Goal: Obtain resource: Download file/media

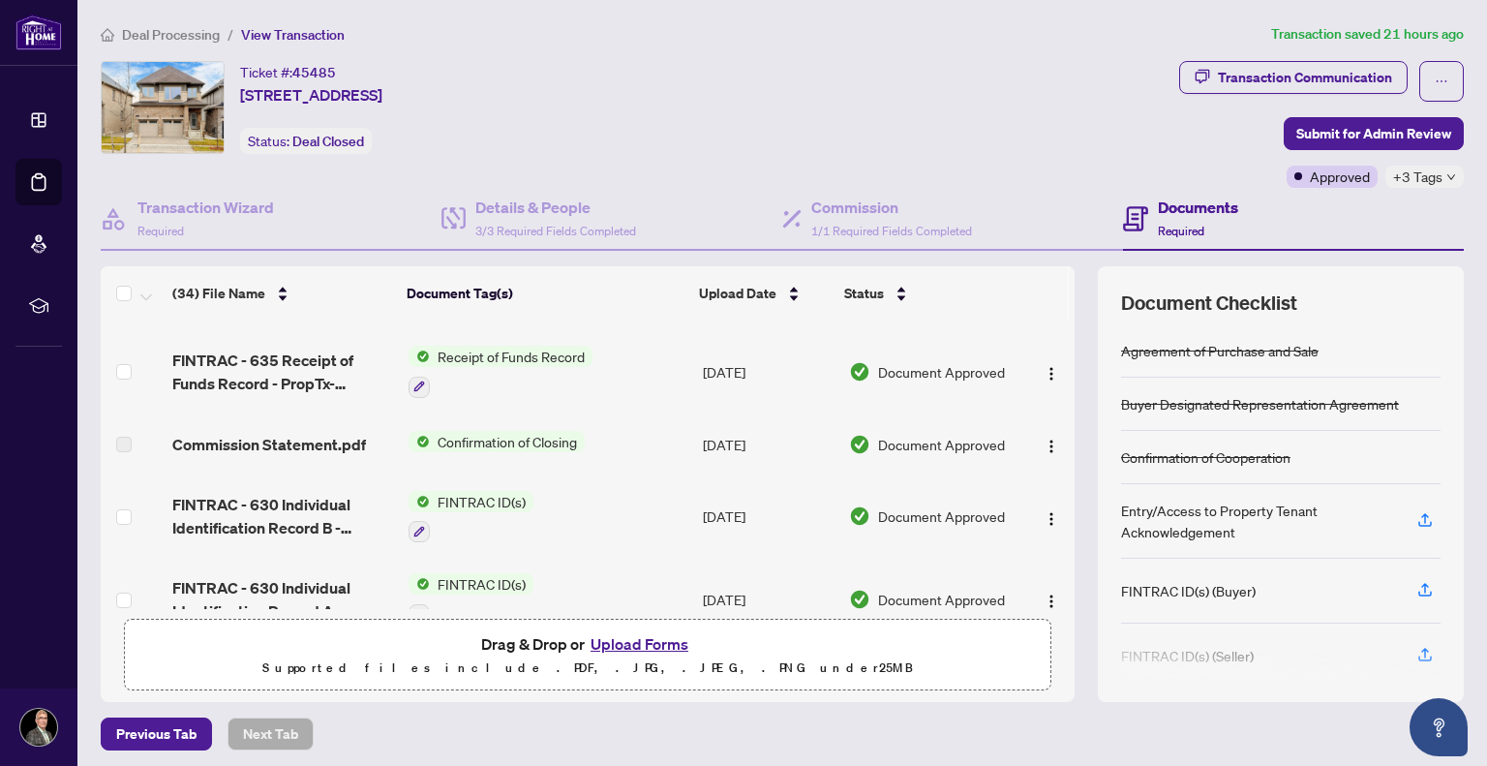
scroll to position [76, 0]
click at [468, 438] on span "Confirmation of Closing" at bounding box center [507, 438] width 155 height 21
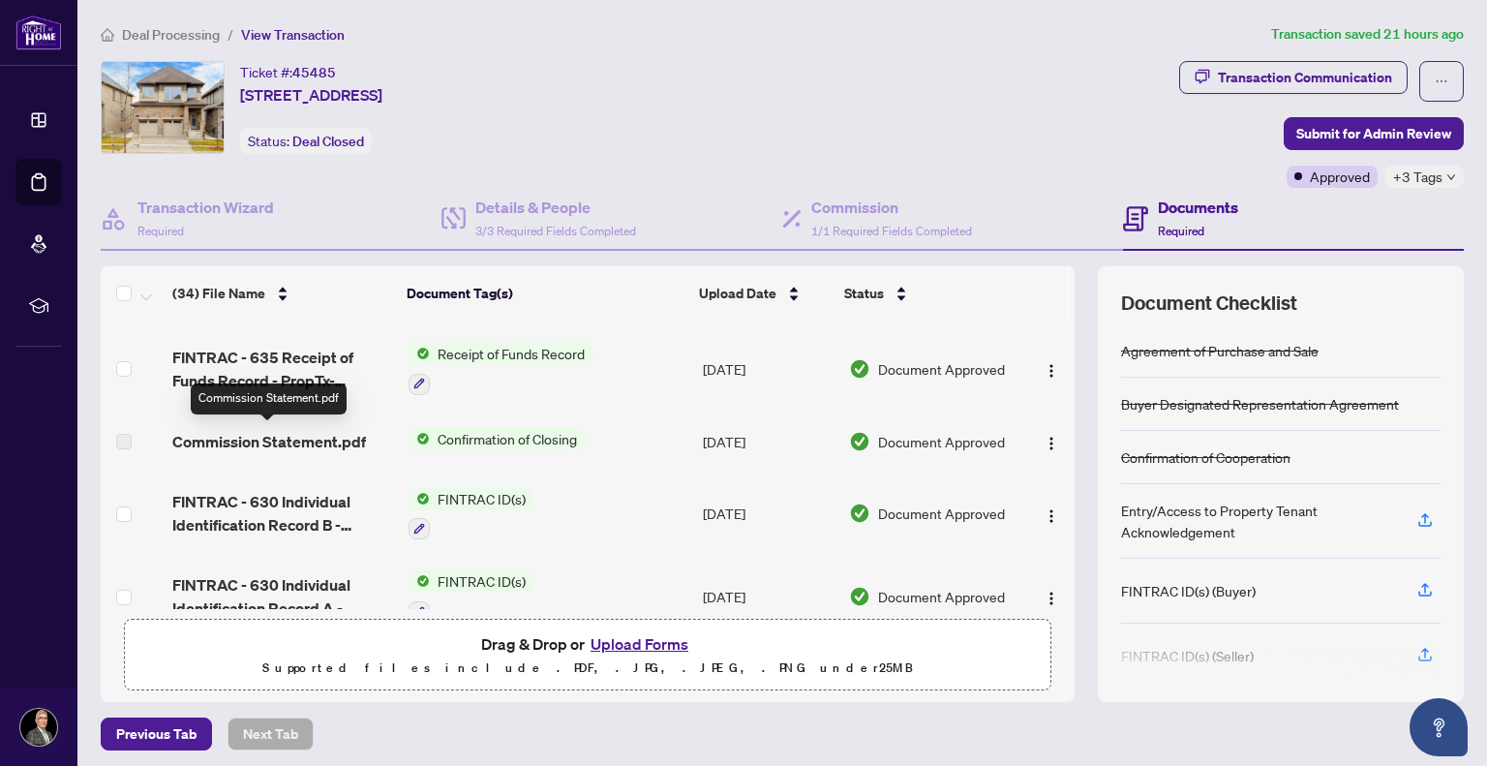
click at [284, 440] on span "Commission Statement.pdf" at bounding box center [269, 441] width 194 height 23
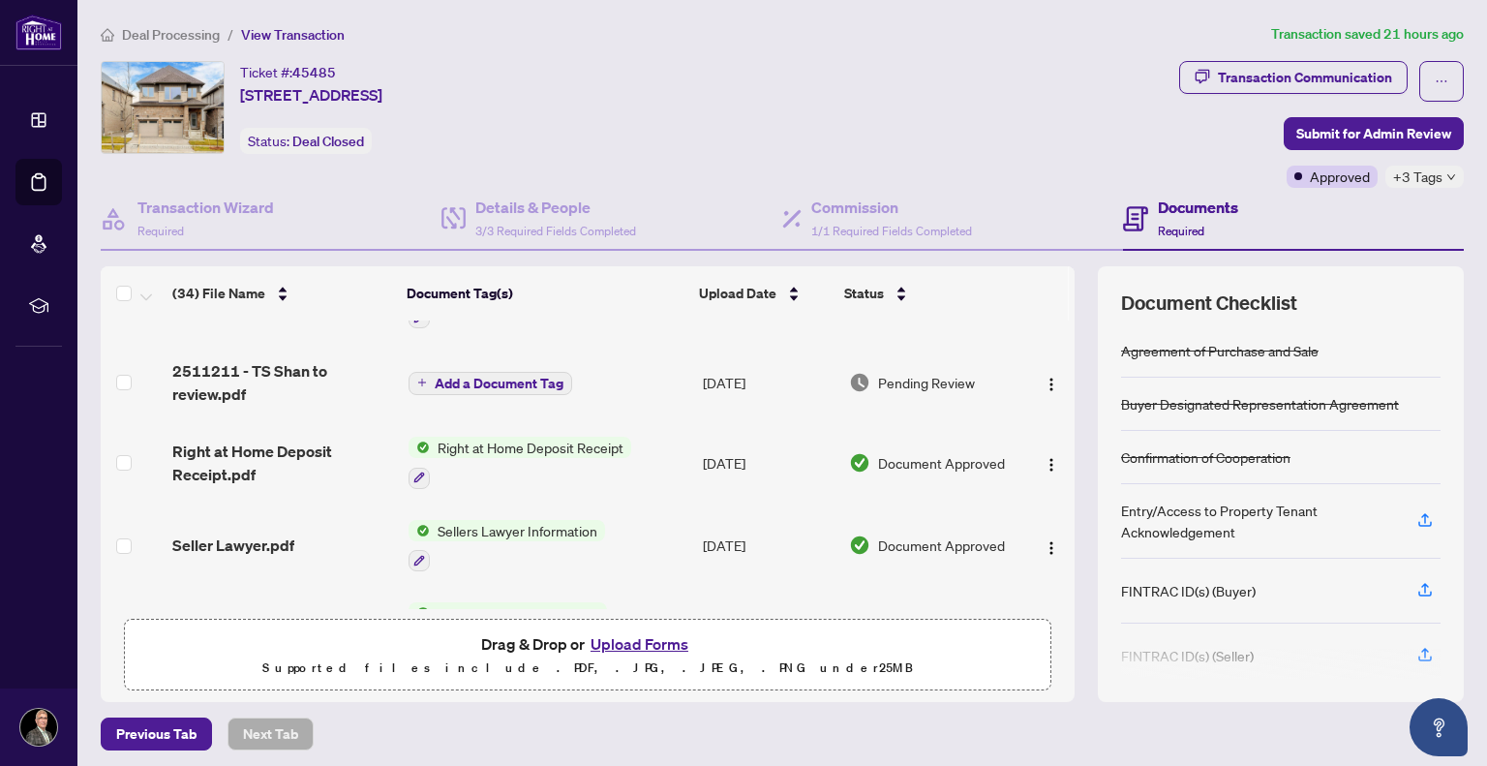
scroll to position [1036, 0]
click at [289, 357] on span "2511211 - TS Shan to review.pdf" at bounding box center [282, 380] width 220 height 46
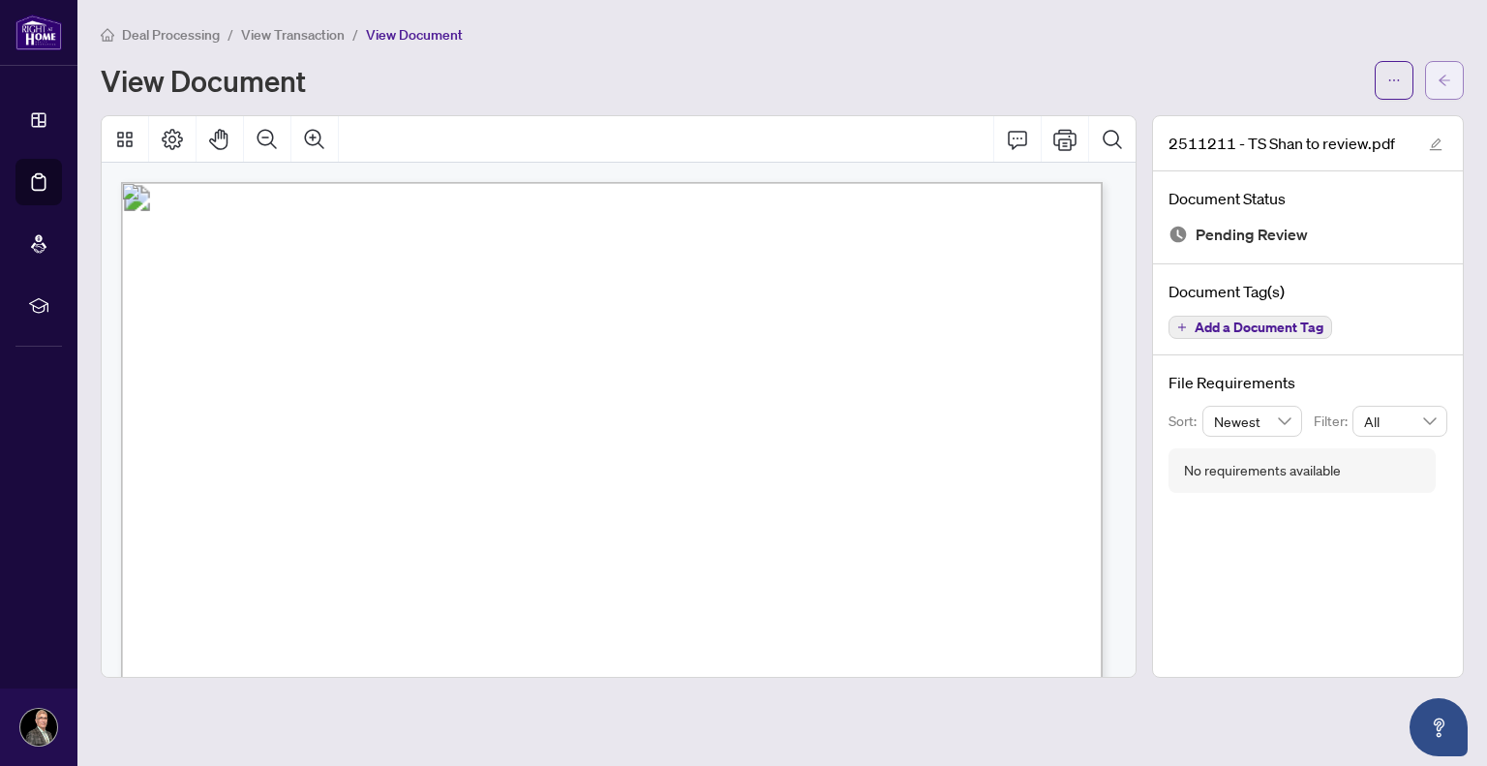
click at [1452, 83] on button "button" at bounding box center [1444, 80] width 39 height 39
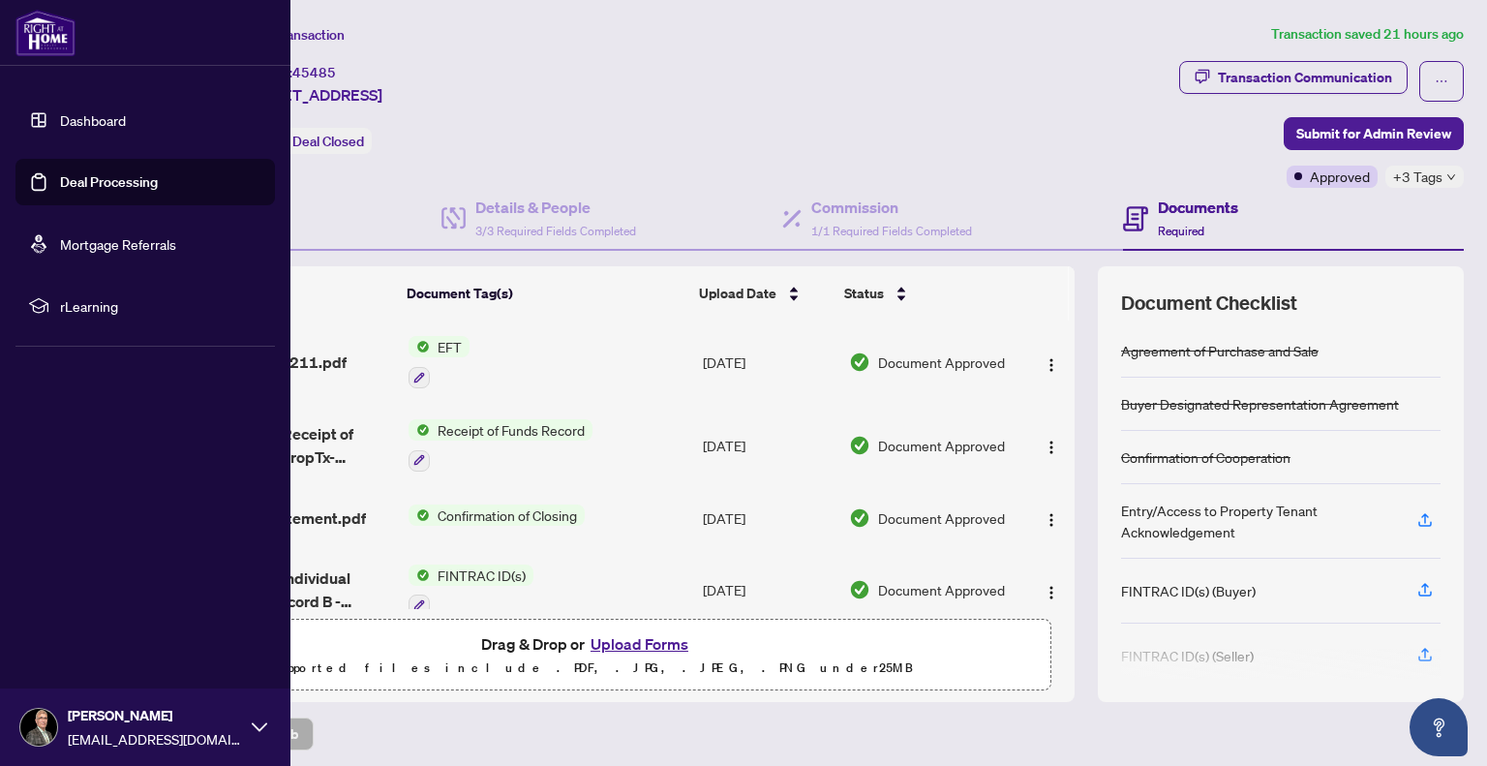
click at [79, 187] on link "Deal Processing" at bounding box center [109, 181] width 98 height 17
